Goal: Transaction & Acquisition: Purchase product/service

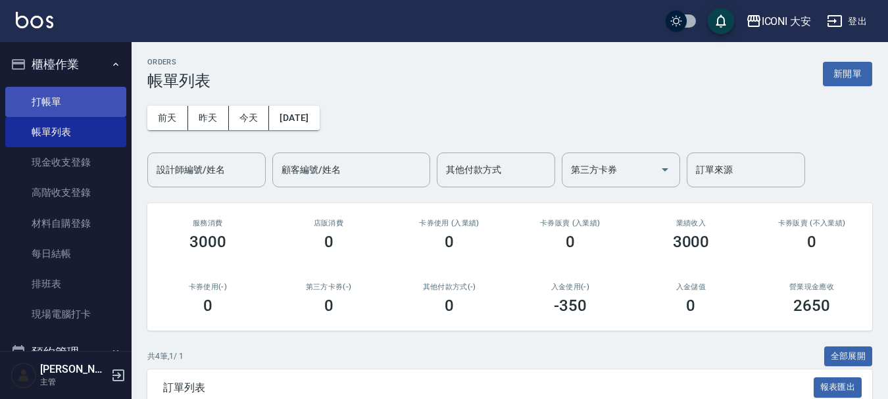
click at [57, 102] on link "打帳單" at bounding box center [65, 102] width 121 height 30
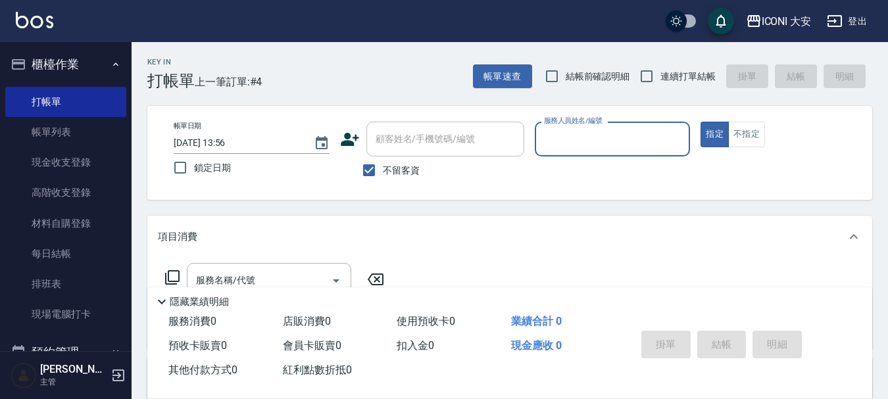
click at [583, 133] on input "服務人員姓名/編號" at bounding box center [613, 139] width 144 height 23
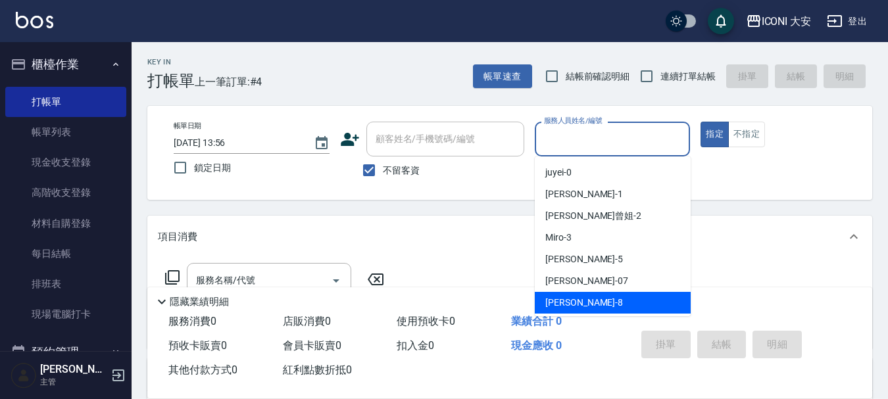
click at [580, 301] on div "Yulisa -8" at bounding box center [613, 303] width 156 height 22
type input "Yulisa-8"
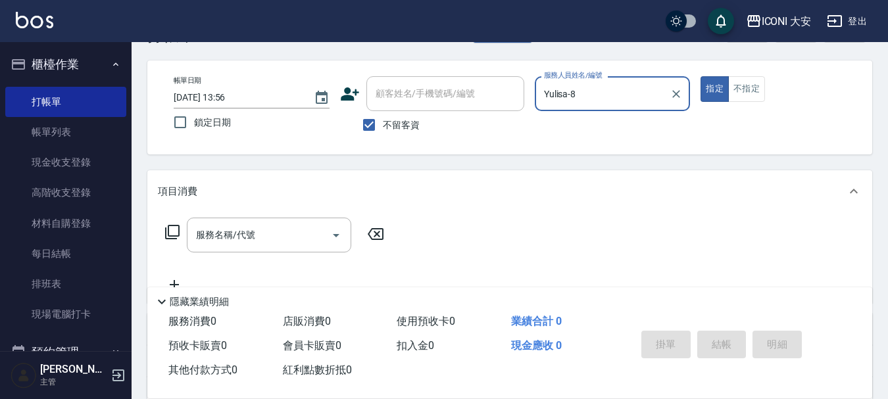
scroll to position [66, 0]
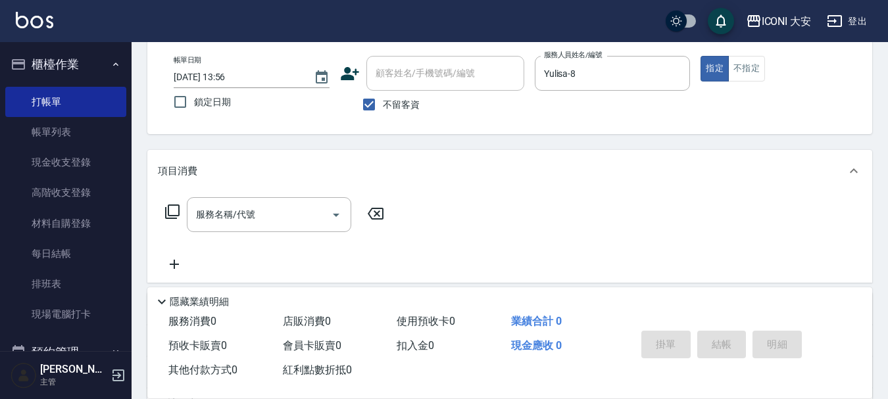
click at [168, 209] on icon at bounding box center [172, 212] width 14 height 14
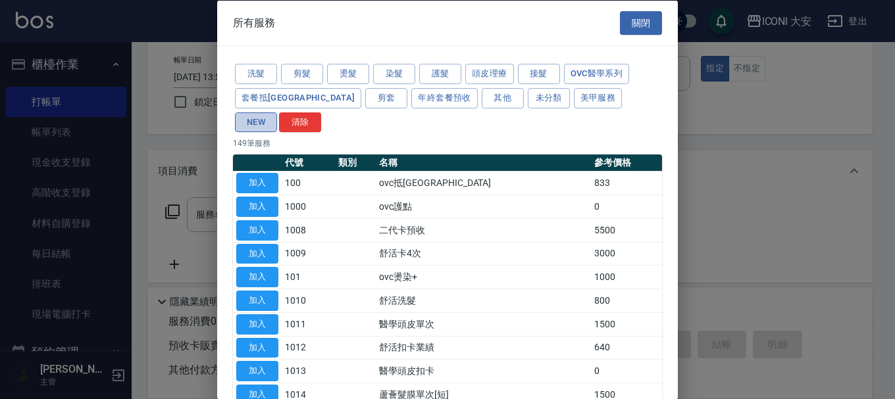
click at [277, 112] on button "NEW" at bounding box center [256, 122] width 42 height 20
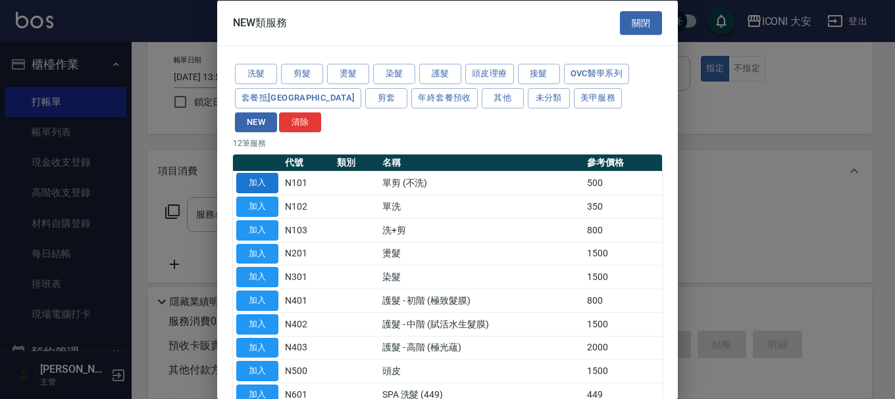
click at [260, 173] on button "加入" at bounding box center [257, 183] width 42 height 20
type input "單剪 (不洗)(N101)"
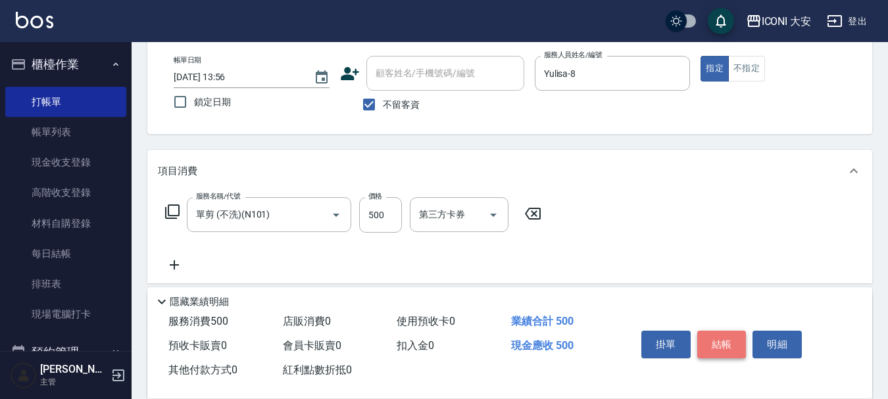
click at [726, 340] on button "結帳" at bounding box center [721, 345] width 49 height 28
